Goal: Obtain resource: Obtain resource

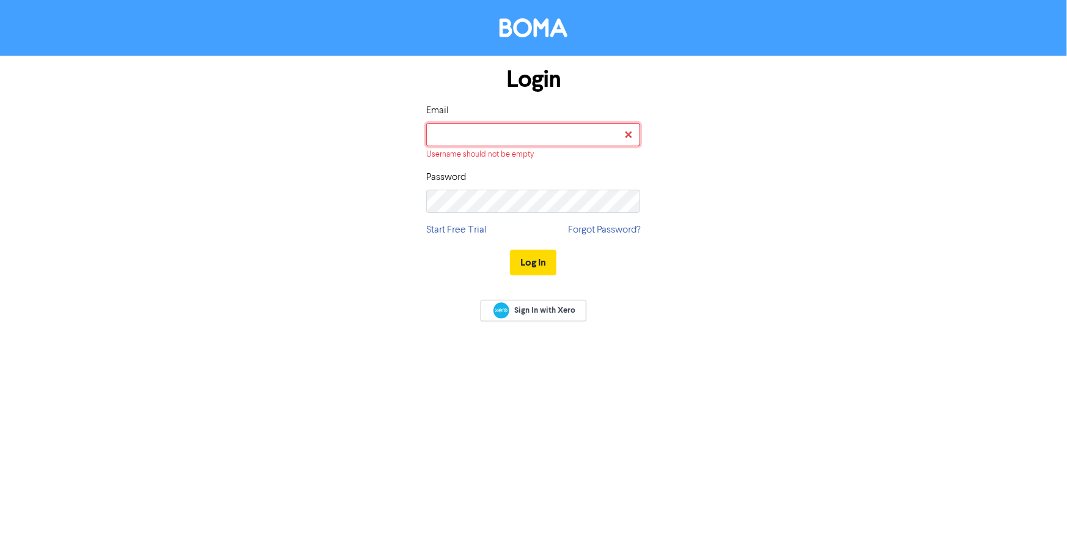
type input "[PERSON_NAME][EMAIL_ADDRESS][DOMAIN_NAME]"
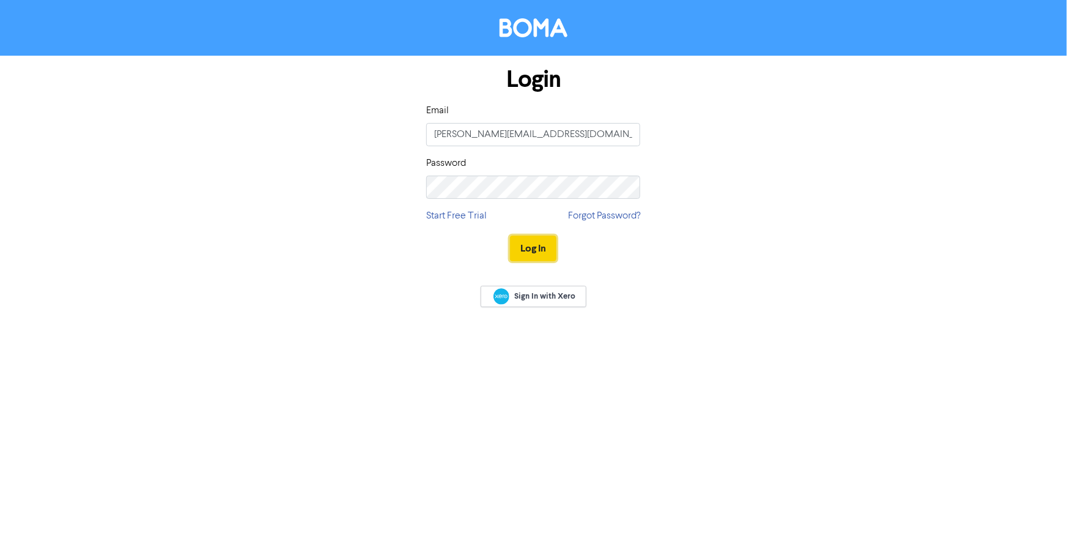
click at [531, 254] on button "Log In" at bounding box center [533, 248] width 46 height 26
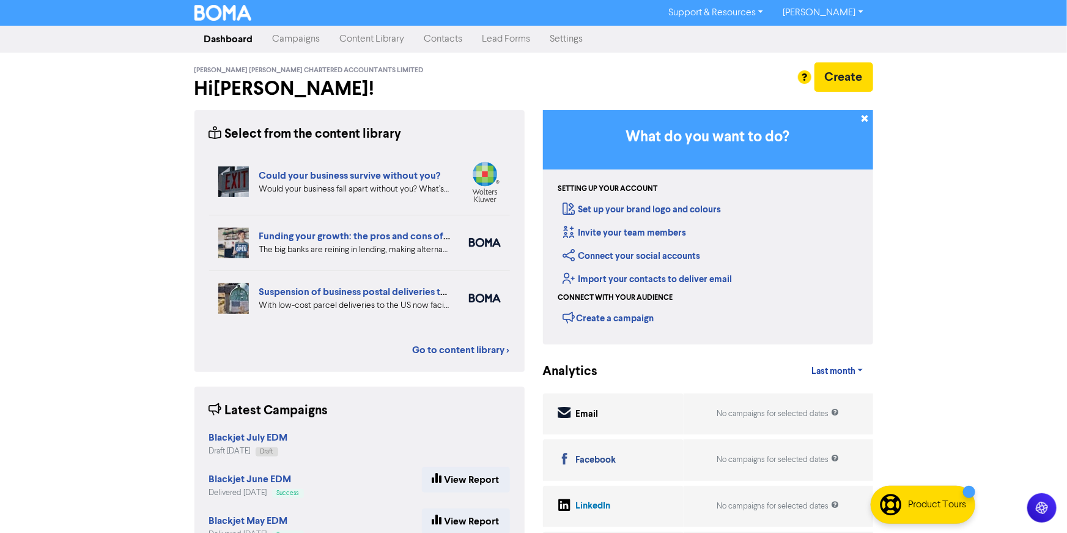
scroll to position [4, 0]
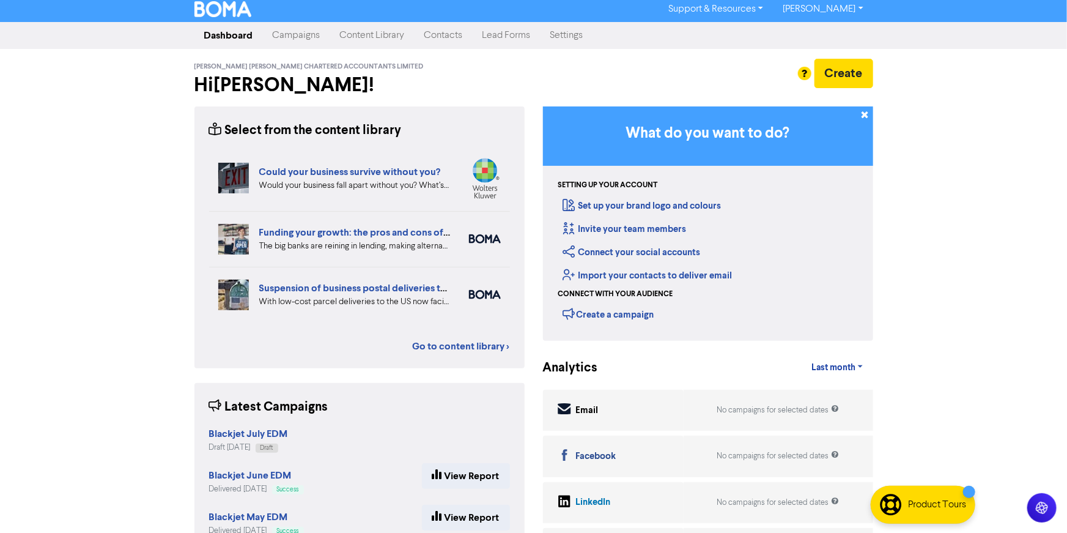
click at [370, 28] on link "Content Library" at bounding box center [372, 35] width 84 height 24
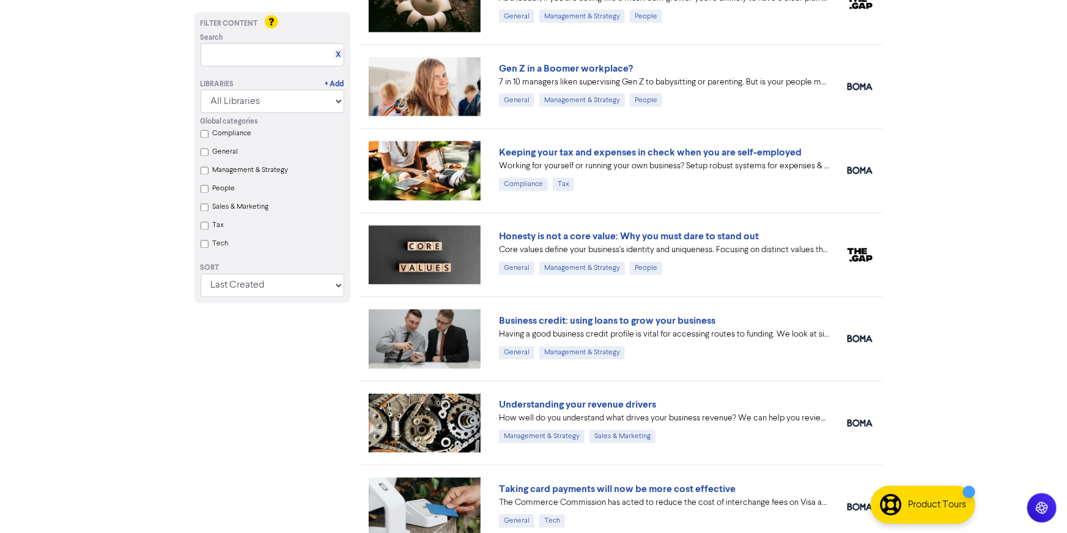
scroll to position [1051, 0]
click at [637, 322] on link "Business credit: using loans to grow your business" at bounding box center [607, 320] width 217 height 12
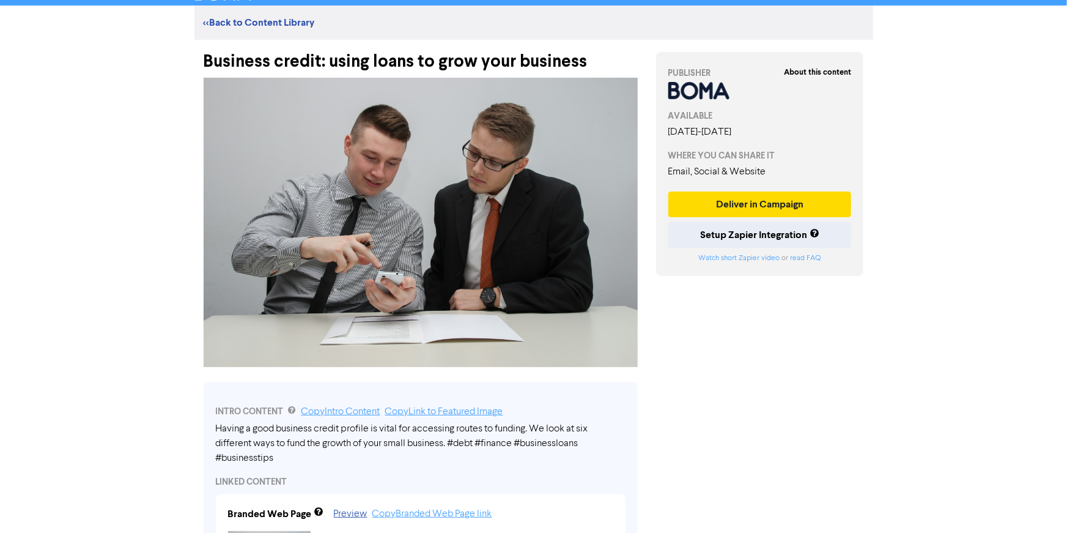
scroll to position [30, 0]
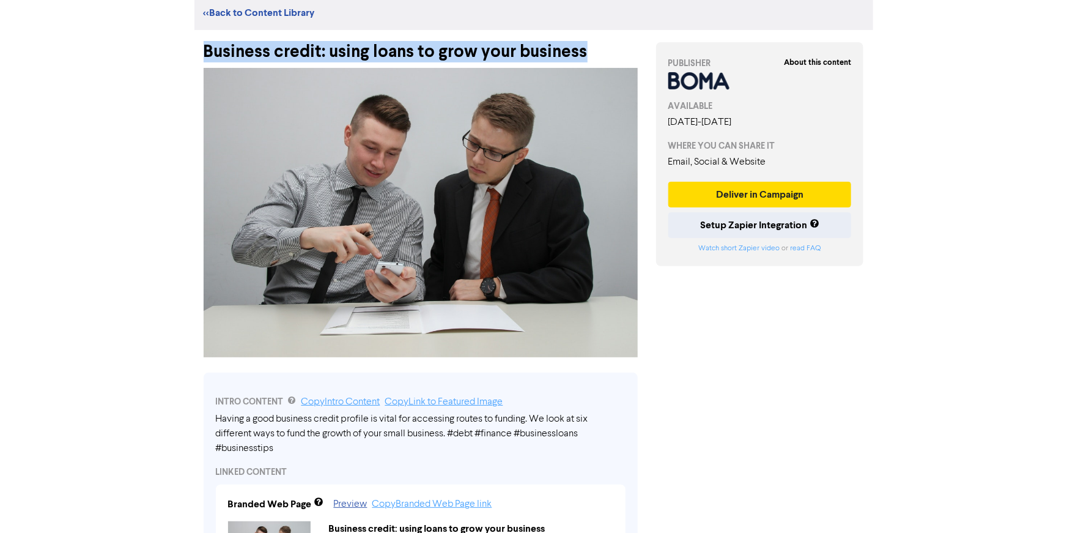
drag, startPoint x: 627, startPoint y: 42, endPoint x: 644, endPoint y: 57, distance: 23.4
click at [644, 57] on div "Business credit: using loans to grow your business" at bounding box center [421, 46] width 453 height 32
copy div "Business credit: using loans to grow your business"
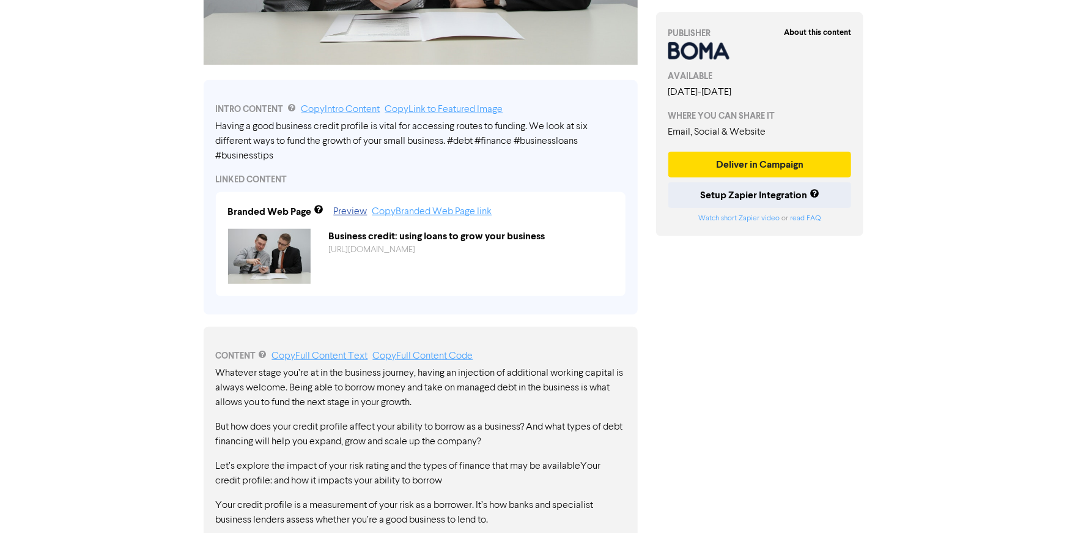
scroll to position [324, 0]
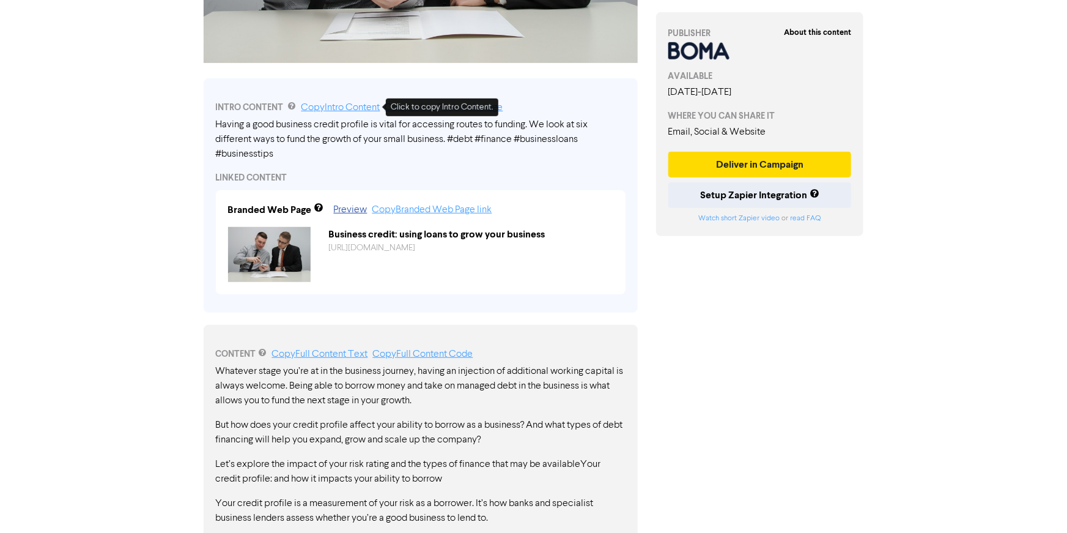
click at [350, 111] on link "Copy Intro Content" at bounding box center [341, 108] width 79 height 10
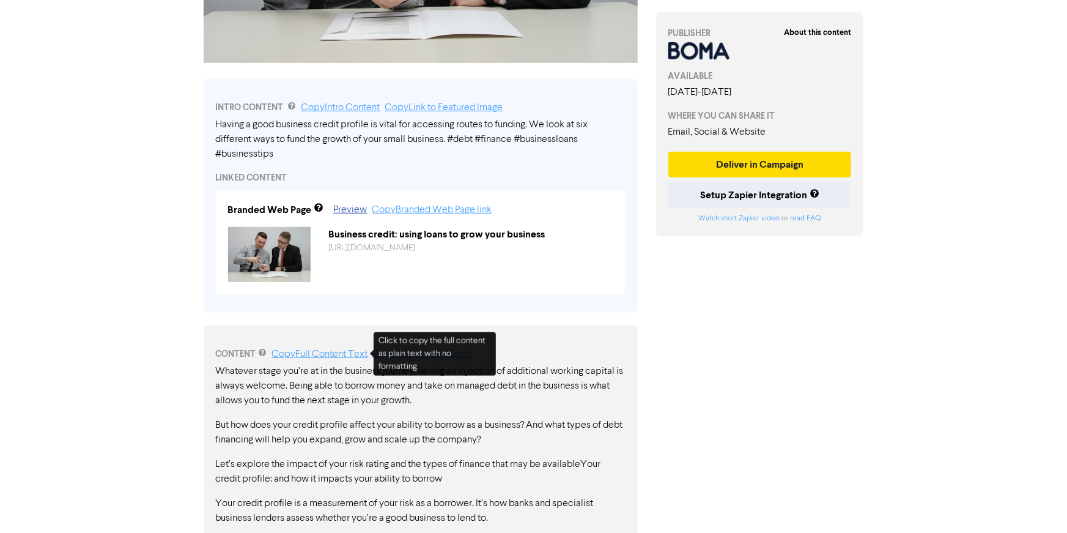
click at [327, 353] on link "Copy Full Content Text" at bounding box center [320, 354] width 96 height 10
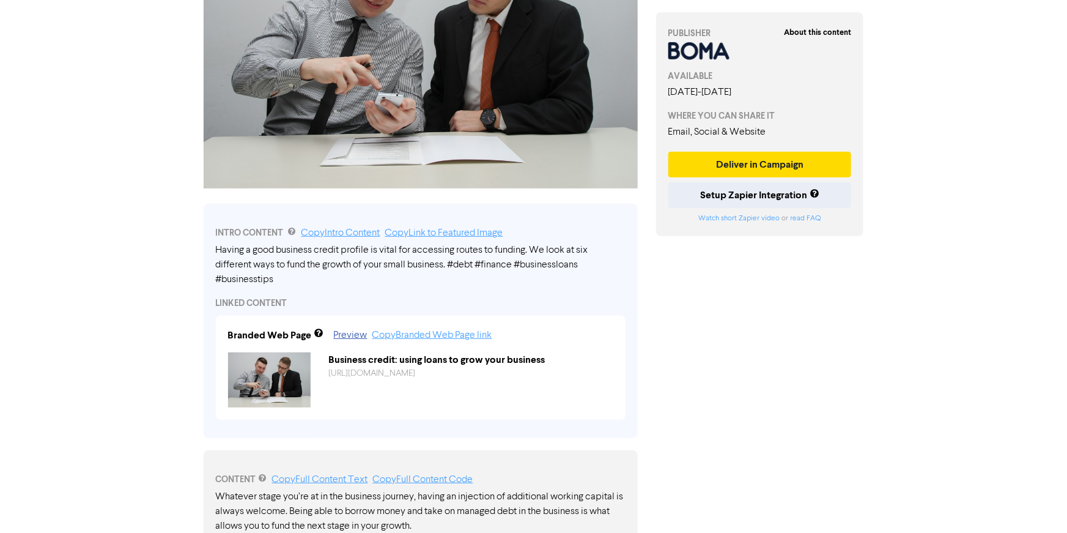
scroll to position [0, 0]
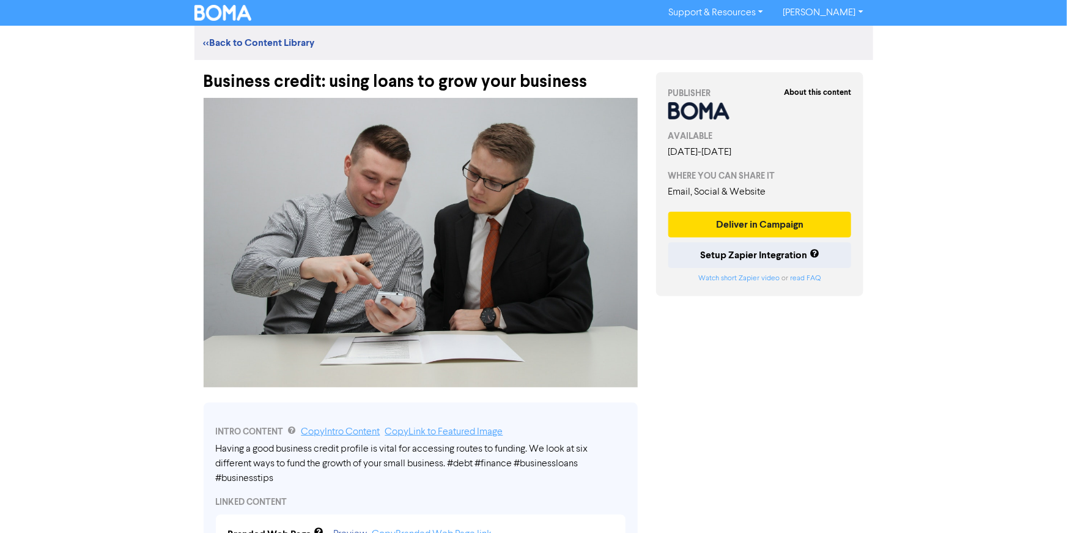
click at [595, 76] on div "Business credit: using loans to grow your business" at bounding box center [421, 76] width 434 height 32
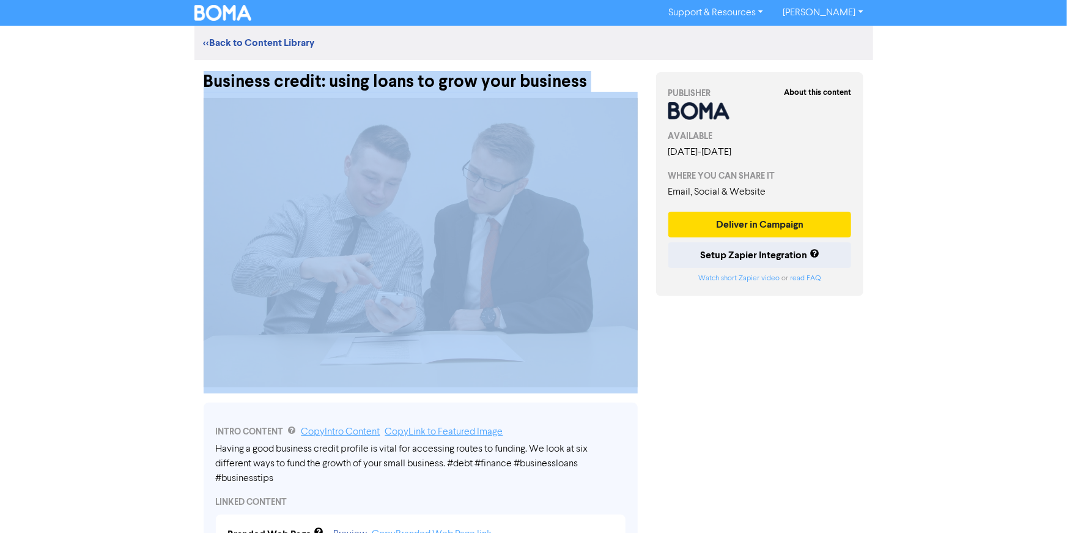
drag, startPoint x: 595, startPoint y: 76, endPoint x: 187, endPoint y: 69, distance: 408.7
copy div "Business credit: using loans to grow your business"
